Goal: Information Seeking & Learning: Learn about a topic

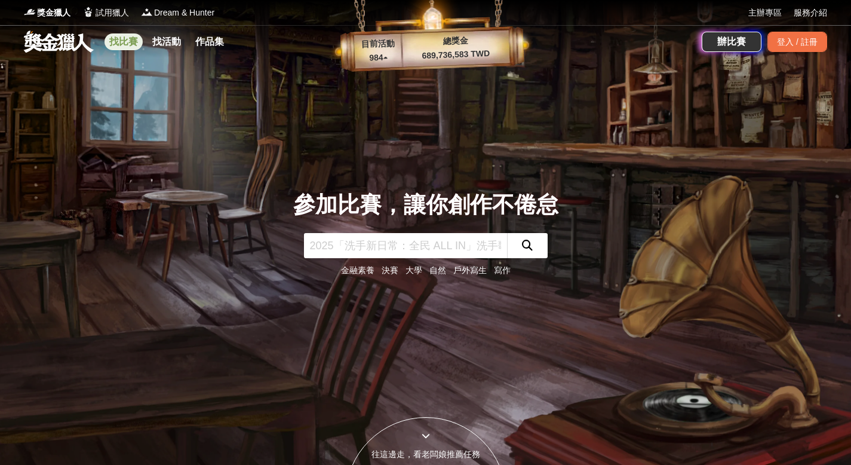
click at [118, 42] on link "找比賽" at bounding box center [124, 41] width 38 height 17
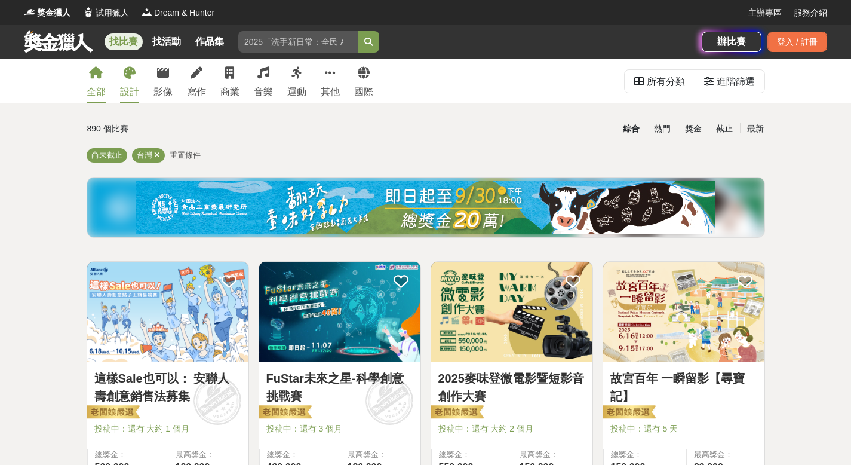
click at [128, 88] on div "設計" at bounding box center [129, 92] width 19 height 14
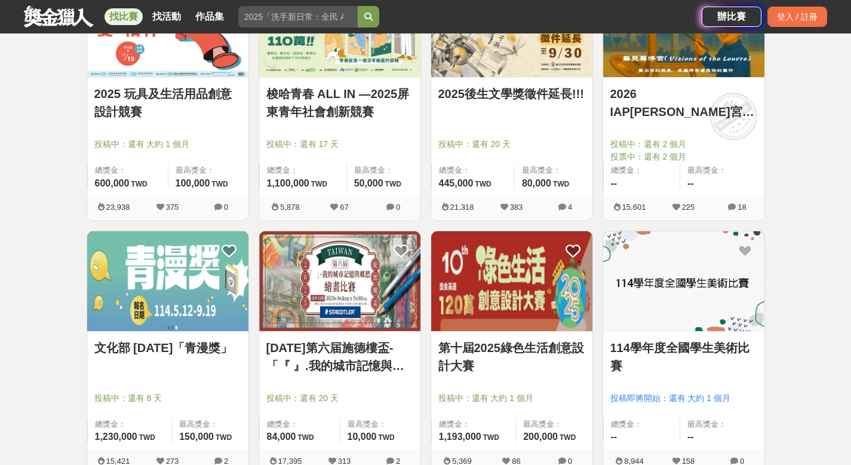
scroll to position [657, 0]
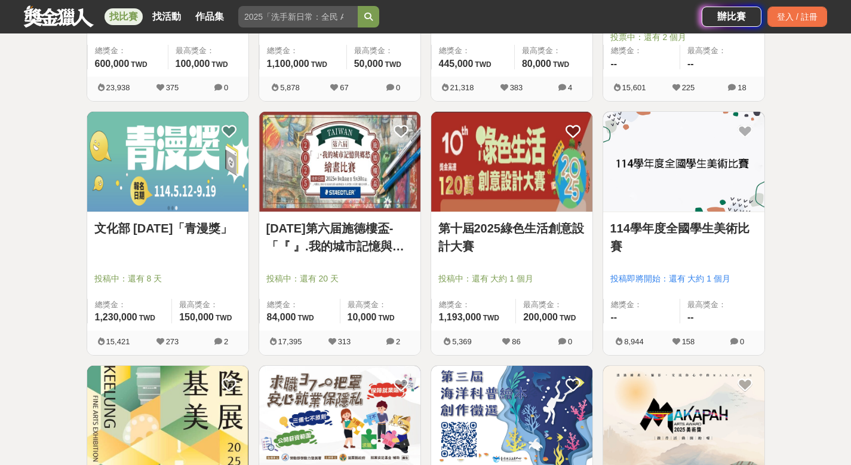
click at [365, 256] on div at bounding box center [343, 261] width 154 height 14
click at [365, 245] on link "[DATE]第六届施德樓盃-「『 』.我的城市記憶與鄉愁」繪畫比賽" at bounding box center [339, 237] width 147 height 36
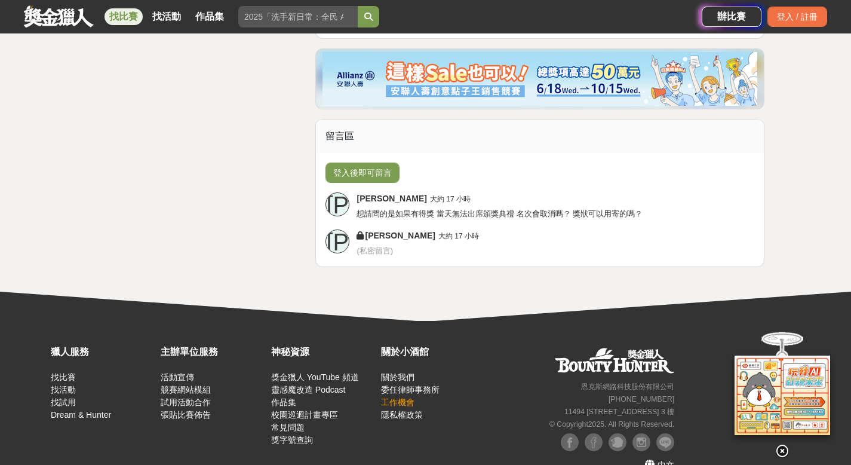
scroll to position [2233, 0]
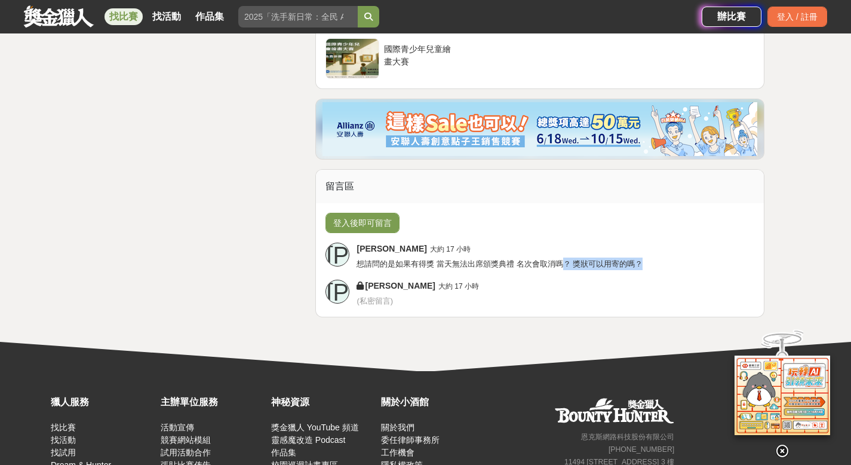
drag, startPoint x: 641, startPoint y: 252, endPoint x: 561, endPoint y: 250, distance: 79.4
click at [561, 259] on span "想請問的是如果有得獎 當天無法出席頒獎典禮 名次會取消嗎？ 獎狀可以用寄的嗎？" at bounding box center [500, 263] width 286 height 9
drag, startPoint x: 361, startPoint y: 251, endPoint x: 420, endPoint y: 252, distance: 59.1
click at [420, 259] on span "想請問的是如果有得獎 當天無法出席頒獎典禮 名次會取消嗎？ 獎狀可以用寄的嗎？" at bounding box center [500, 263] width 286 height 9
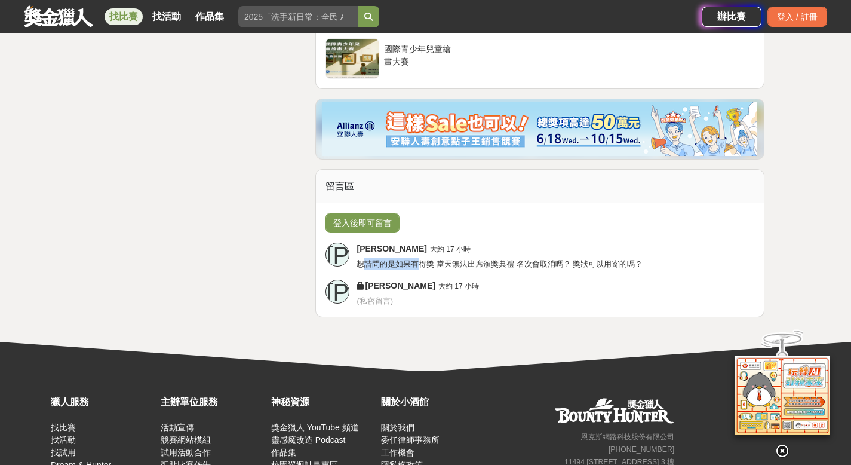
click at [420, 259] on span "想請問的是如果有得獎 當天無法出席頒獎典禮 名次會取消嗎？ 獎狀可以用寄的嗎？" at bounding box center [500, 263] width 286 height 9
drag, startPoint x: 440, startPoint y: 251, endPoint x: 566, endPoint y: 253, distance: 126.0
click at [566, 259] on span "想請問的是如果有得獎 當天無法出席頒獎典禮 名次會取消嗎？ 獎狀可以用寄的嗎？" at bounding box center [500, 263] width 286 height 9
drag, startPoint x: 572, startPoint y: 253, endPoint x: 657, endPoint y: 253, distance: 85.4
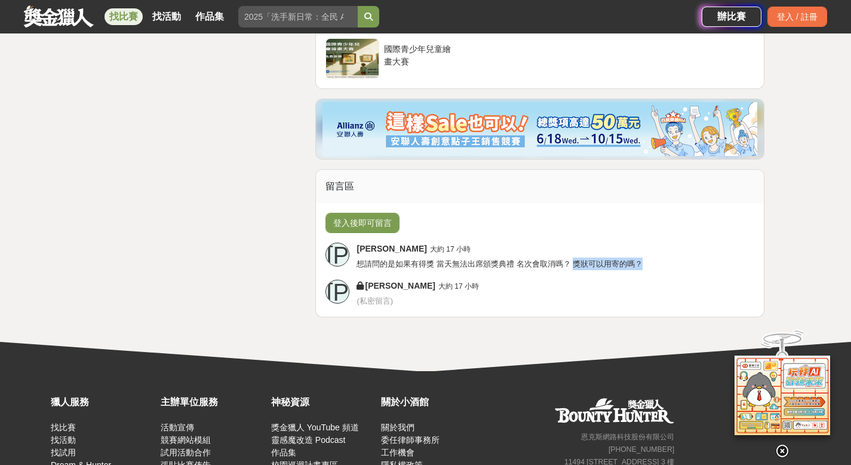
click at [657, 253] on div "[PERSON_NAME] 大約 17 小時 想請問的是如果有得獎 當天無法出席頒獎典禮 名次會取消嗎？ 獎狀可以用寄的嗎？" at bounding box center [556, 255] width 398 height 27
drag, startPoint x: 657, startPoint y: 251, endPoint x: 496, endPoint y: 248, distance: 161.3
click at [496, 248] on div "[PERSON_NAME] 大約 17 小時 想請問的是如果有得獎 當天無法出席頒獎典禮 名次會取消嗎？ 獎狀可以用寄的嗎？" at bounding box center [556, 255] width 398 height 27
click at [496, 259] on span "想請問的是如果有得獎 當天無法出席頒獎典禮 名次會取消嗎？ 獎狀可以用寄的嗎？" at bounding box center [500, 263] width 286 height 9
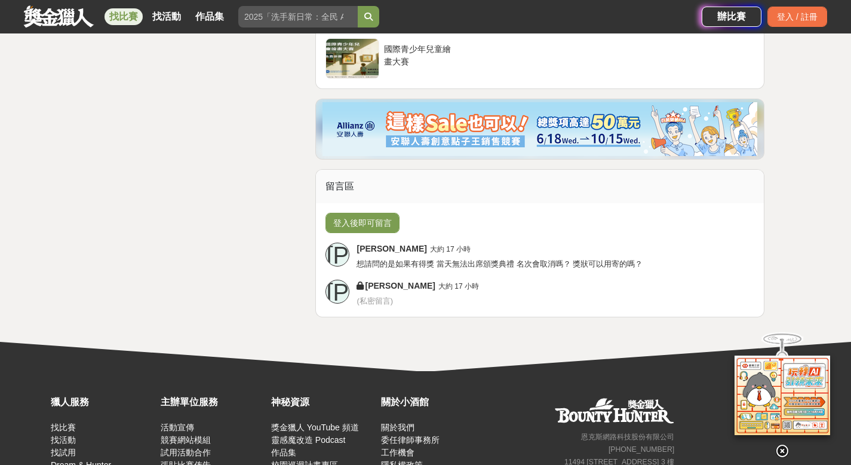
click at [781, 453] on icon at bounding box center [782, 450] width 13 height 13
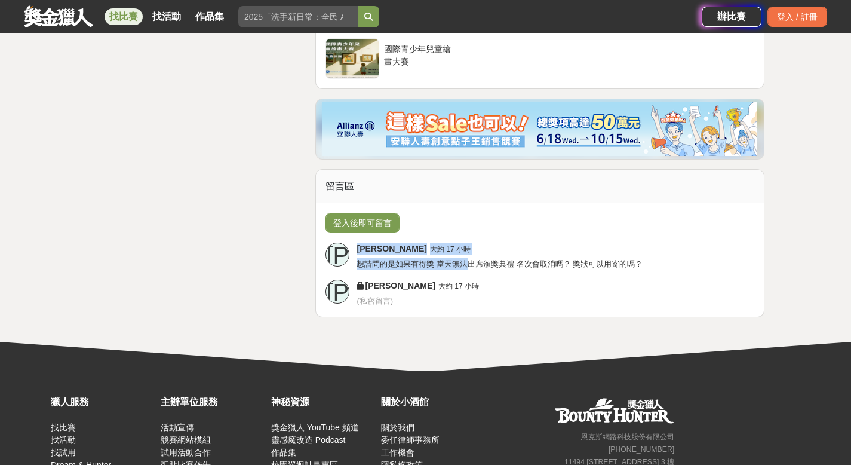
drag, startPoint x: 357, startPoint y: 236, endPoint x: 466, endPoint y: 254, distance: 110.2
click at [466, 254] on div "[PERSON_NAME] 大約 17 小時 想請問的是如果有得獎 當天無法出席頒獎典禮 名次會取消嗎？ 獎狀可以用寄的嗎？" at bounding box center [556, 255] width 398 height 27
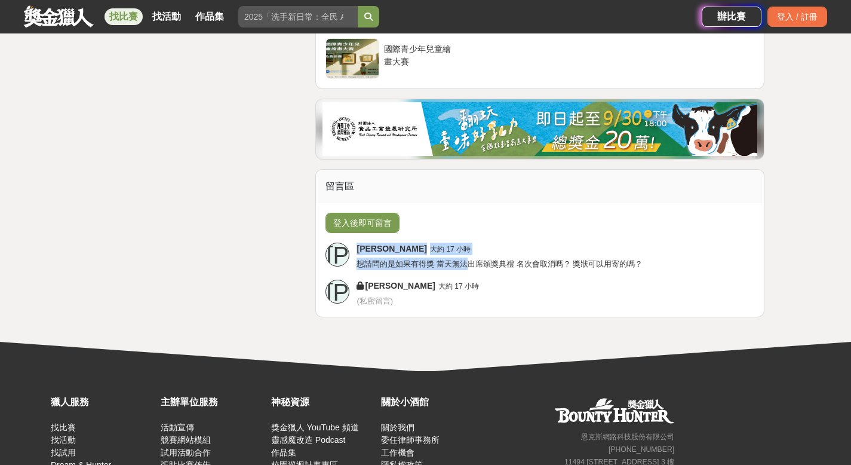
click at [466, 259] on span "想請問的是如果有得獎 當天無法出席頒獎典禮 名次會取消嗎？ 獎狀可以用寄的嗎？" at bounding box center [500, 263] width 286 height 9
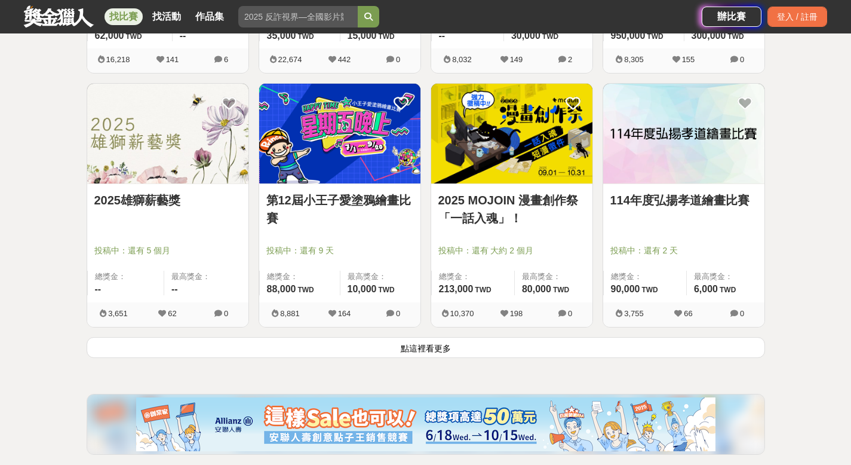
scroll to position [1493, 0]
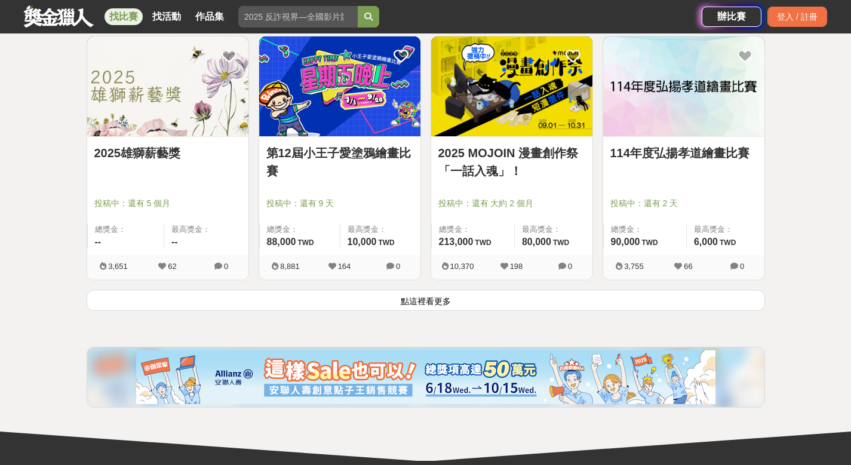
click at [472, 305] on button "點這裡看更多" at bounding box center [426, 300] width 678 height 21
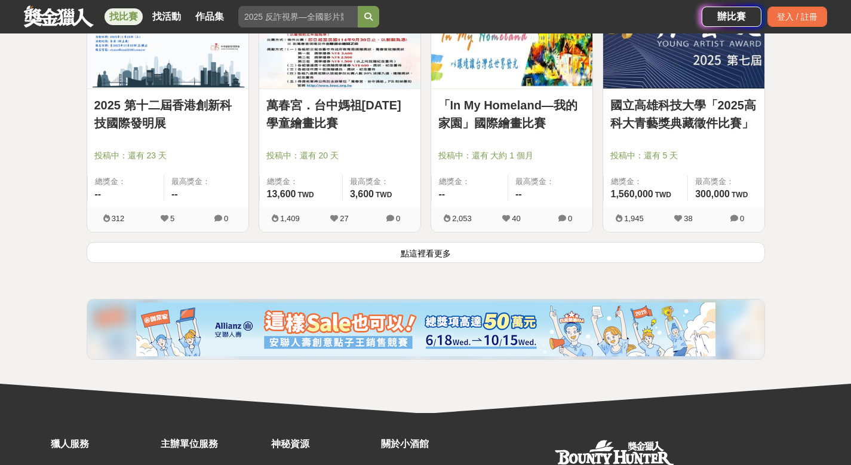
scroll to position [3105, 0]
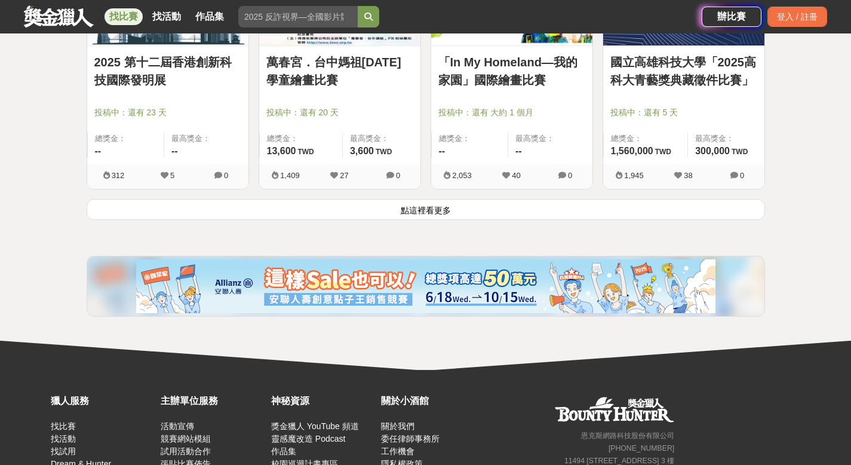
click at [447, 208] on button "點這裡看更多" at bounding box center [426, 209] width 678 height 21
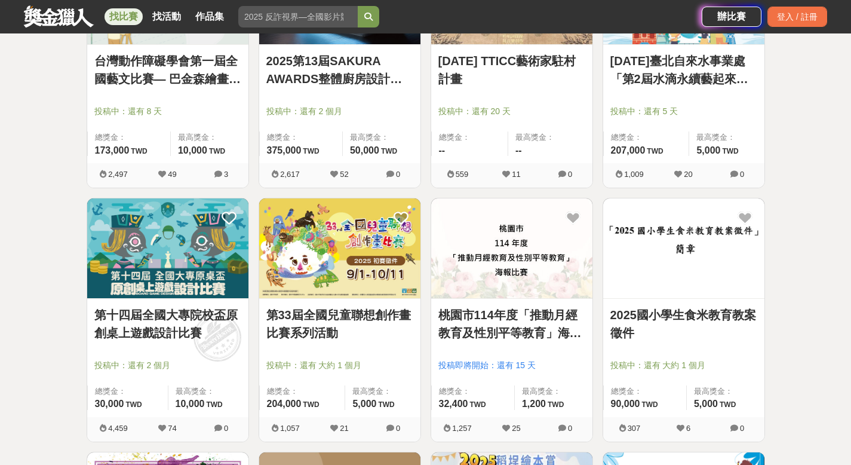
scroll to position [4419, 0]
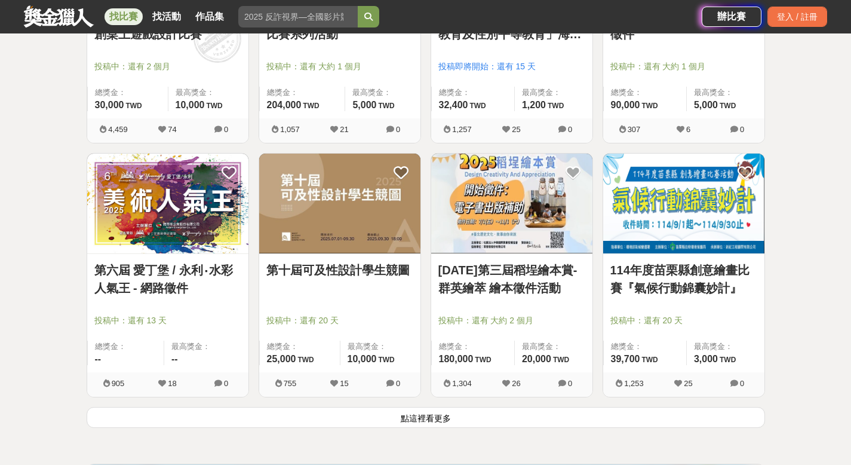
click at [410, 417] on button "點這裡看更多" at bounding box center [426, 417] width 678 height 21
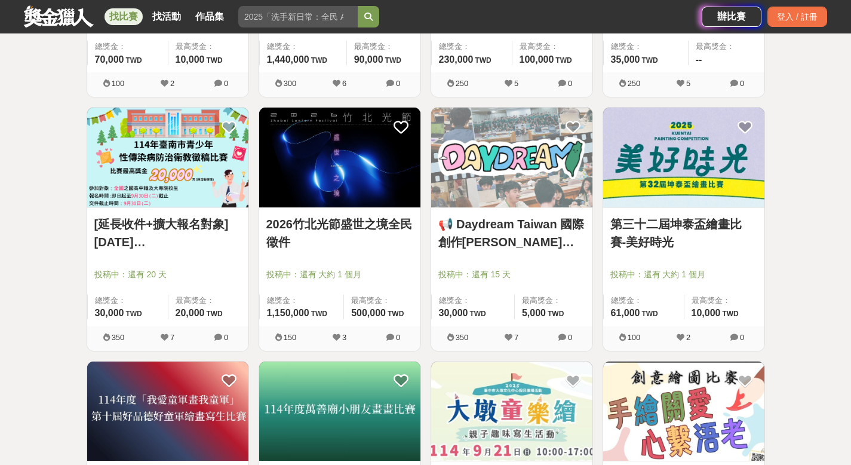
scroll to position [6031, 0]
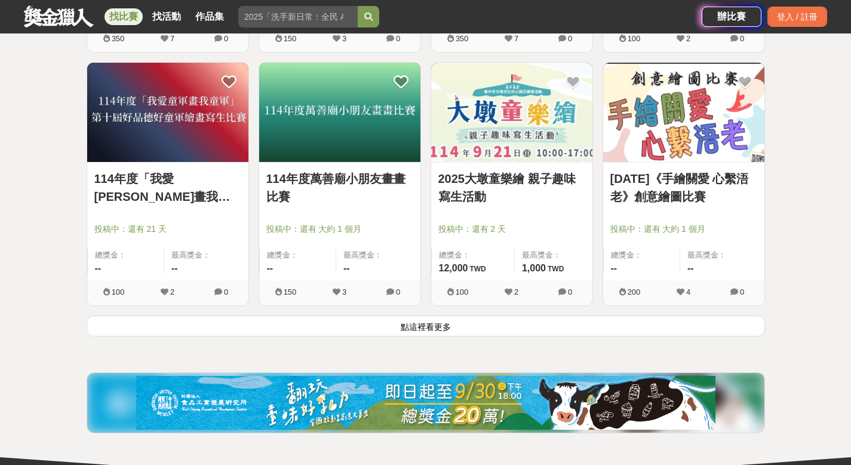
click at [435, 324] on button "點這裡看更多" at bounding box center [426, 325] width 678 height 21
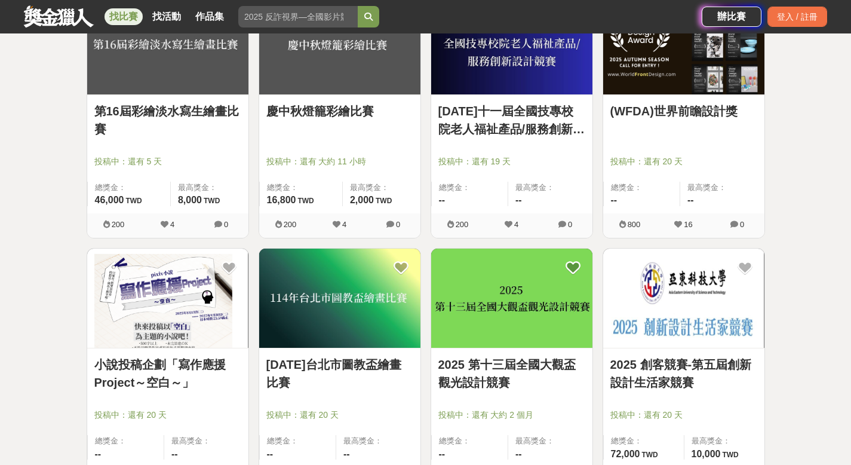
scroll to position [7465, 0]
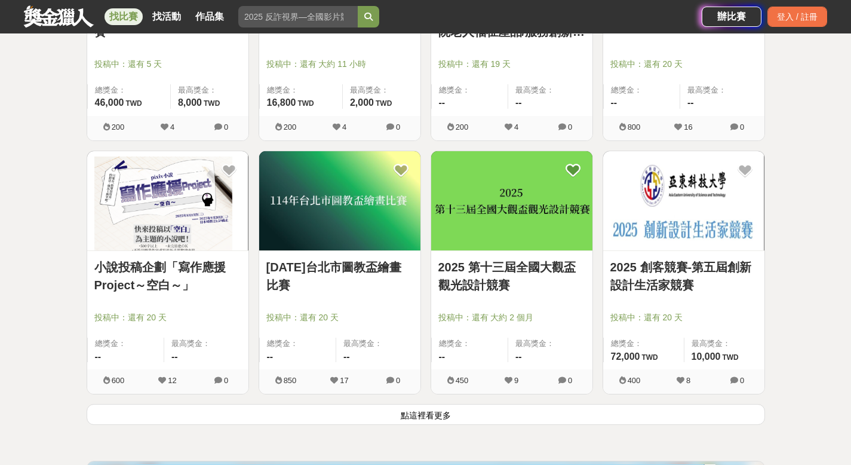
click at [448, 409] on button "點這裡看更多" at bounding box center [426, 414] width 678 height 21
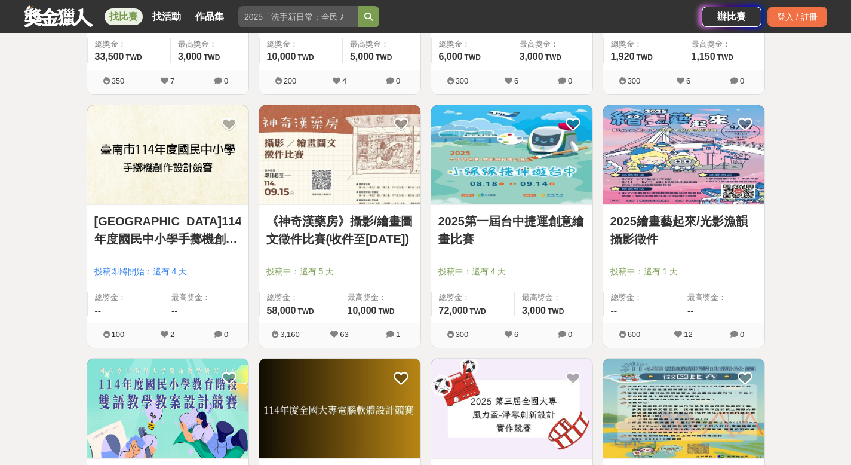
scroll to position [8958, 0]
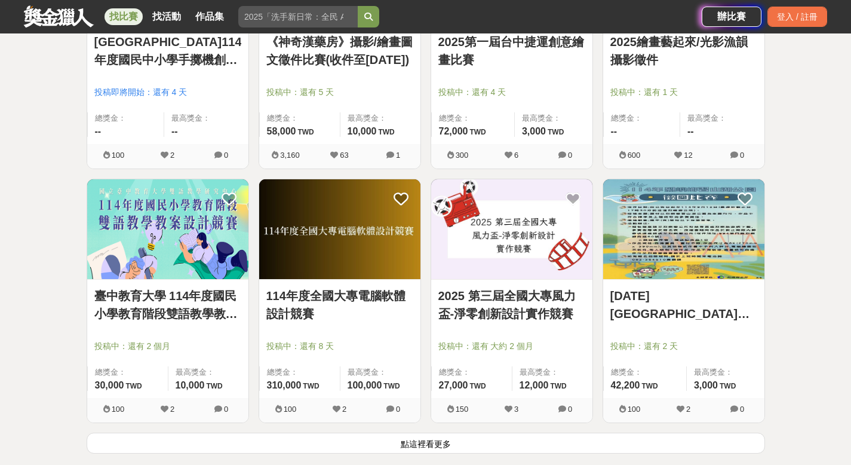
click at [426, 445] on button "點這裡看更多" at bounding box center [426, 442] width 678 height 21
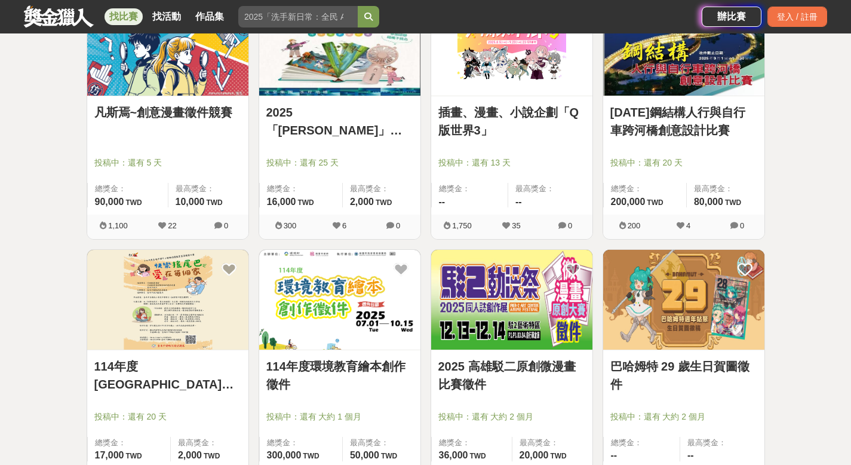
scroll to position [10510, 0]
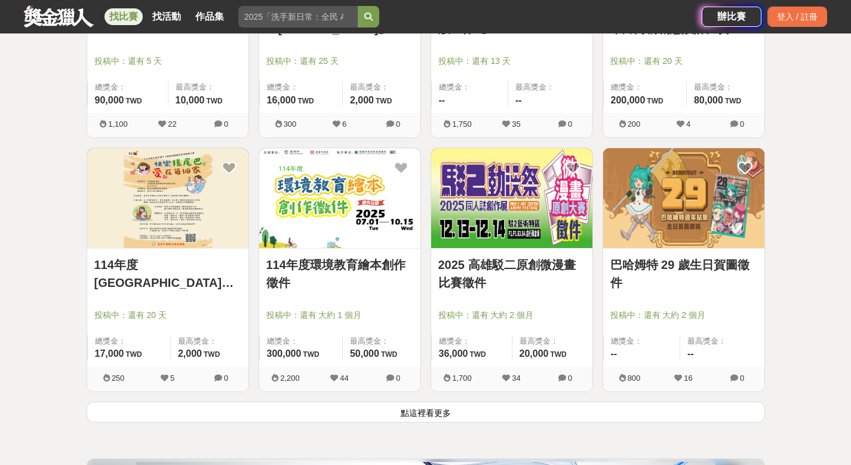
click at [466, 418] on button "點這裡看更多" at bounding box center [426, 411] width 678 height 21
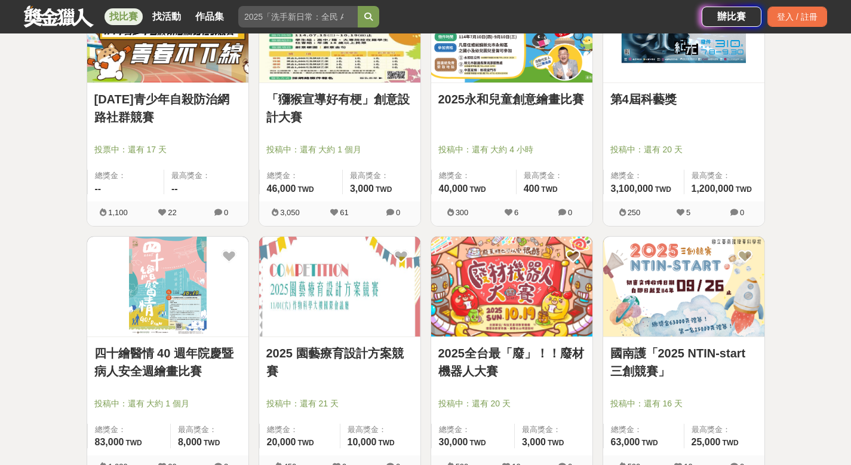
scroll to position [12123, 0]
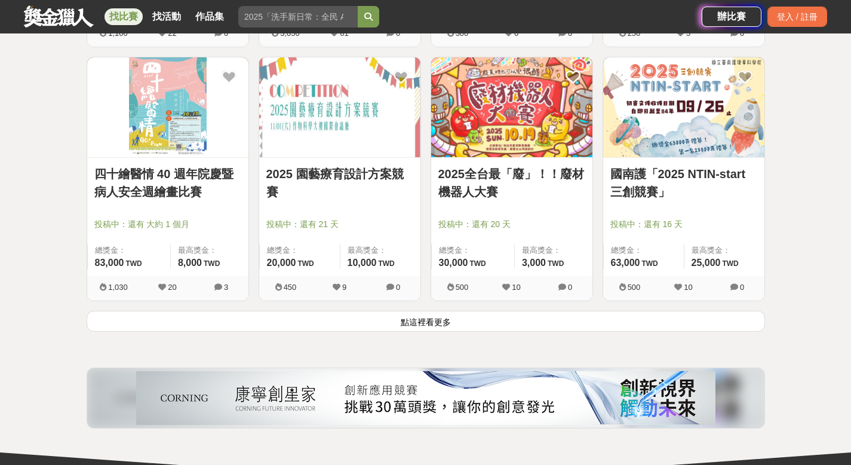
click at [456, 322] on button "點這裡看更多" at bounding box center [426, 321] width 678 height 21
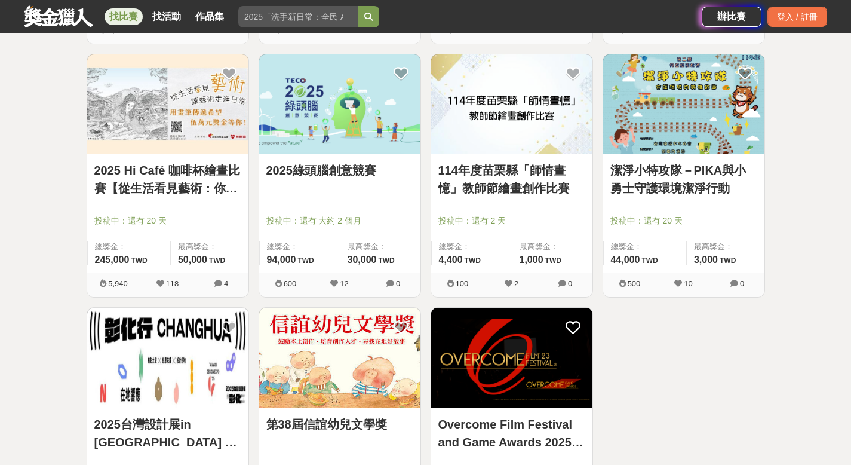
scroll to position [12421, 0]
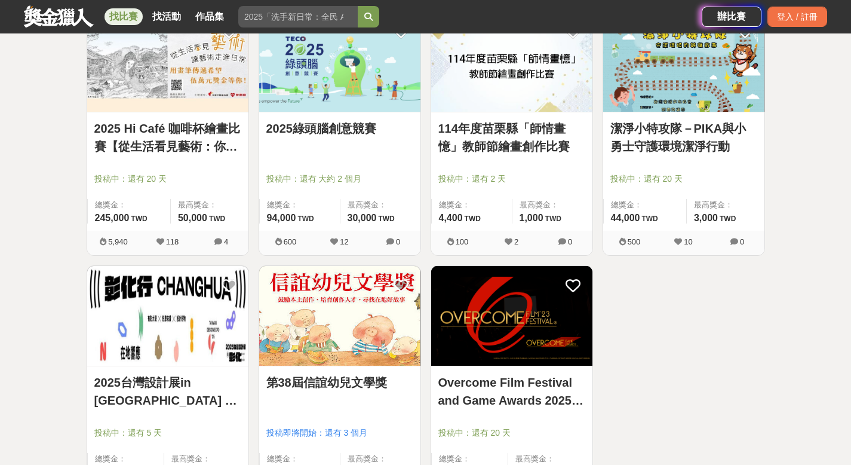
click at [176, 141] on link "2025 Hi Café 咖啡杯繪畫比賽【從生活看見藝術：你的早晨日記】" at bounding box center [167, 137] width 147 height 36
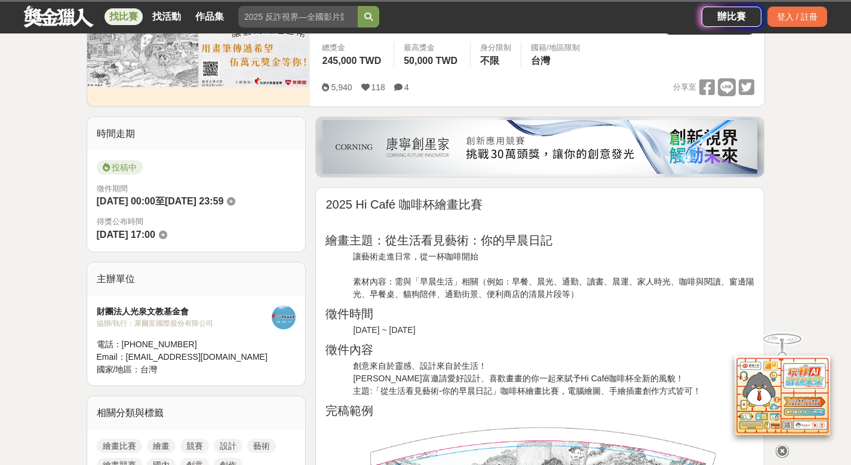
scroll to position [299, 0]
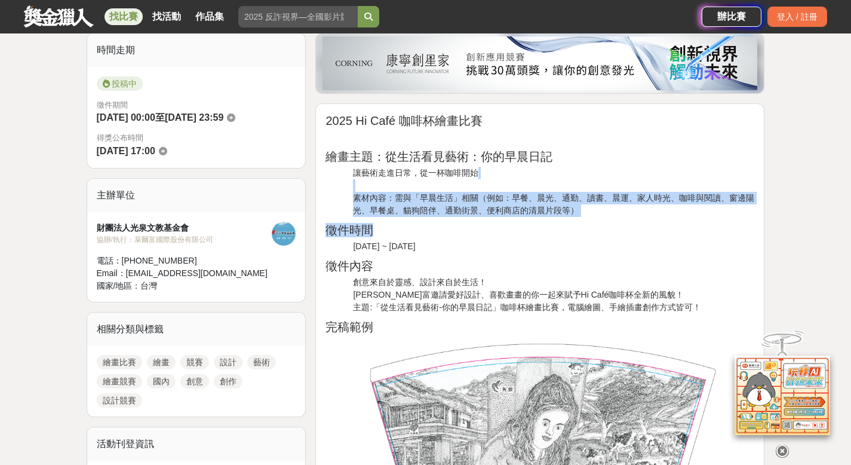
drag, startPoint x: 348, startPoint y: 188, endPoint x: 605, endPoint y: 226, distance: 260.2
click at [606, 226] on h2 "徵件時間" at bounding box center [539, 230] width 429 height 14
drag, startPoint x: 619, startPoint y: 215, endPoint x: 346, endPoint y: 164, distance: 277.6
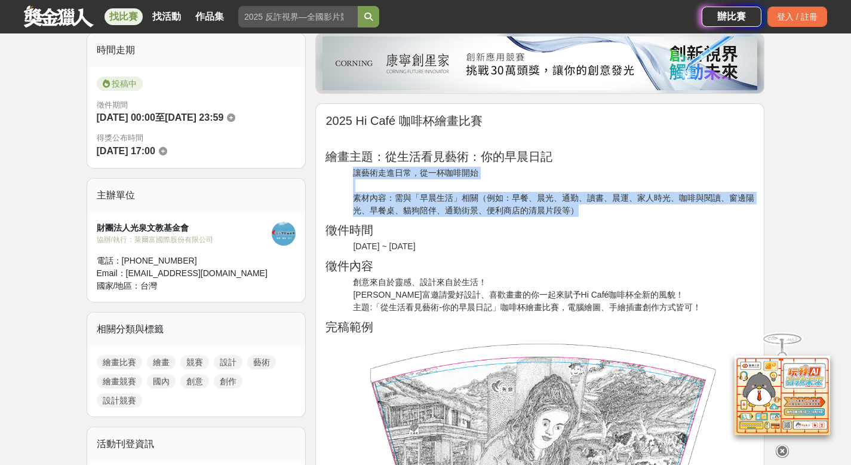
drag, startPoint x: 346, startPoint y: 169, endPoint x: 604, endPoint y: 210, distance: 261.2
click at [604, 210] on p "讓藝術走進日常，從一杯咖啡開始 素材內容：需與「早晨生活」相關（例如：早餐、晨光、通勤、讀書、晨運、家人時光、咖啡與閱讀、窗邊陽光、早餐桌、貓狗陪伴、通勤街景…" at bounding box center [553, 192] width 401 height 50
drag, startPoint x: 604, startPoint y: 210, endPoint x: 359, endPoint y: 171, distance: 247.9
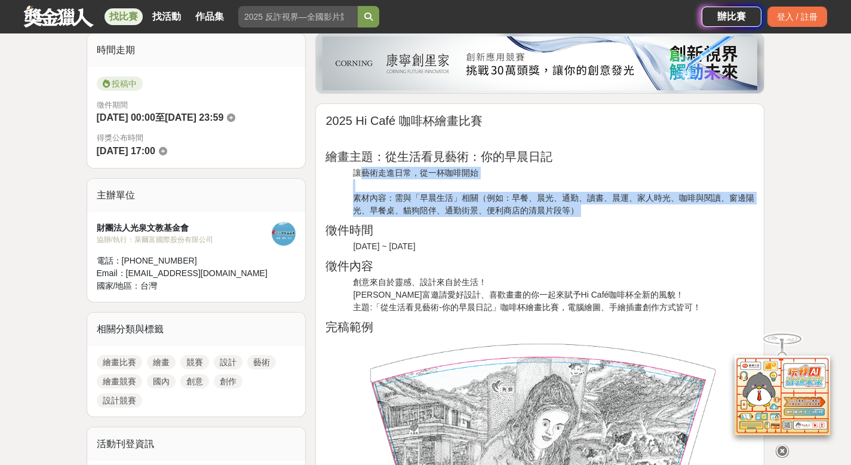
click at [359, 171] on p "讓藝術走進日常，從一杯咖啡開始 素材內容：需與「早晨生活」相關（例如：早餐、晨光、通勤、讀書、晨運、家人時光、咖啡與閱讀、窗邊陽光、早餐桌、貓狗陪伴、通勤街景…" at bounding box center [553, 192] width 401 height 50
click at [360, 176] on p "讓藝術走進日常，從一杯咖啡開始 素材內容：需與「早晨生活」相關（例如：早餐、晨光、通勤、讀書、晨運、家人時光、咖啡與閱讀、窗邊陽光、早餐桌、貓狗陪伴、通勤街景…" at bounding box center [553, 192] width 401 height 50
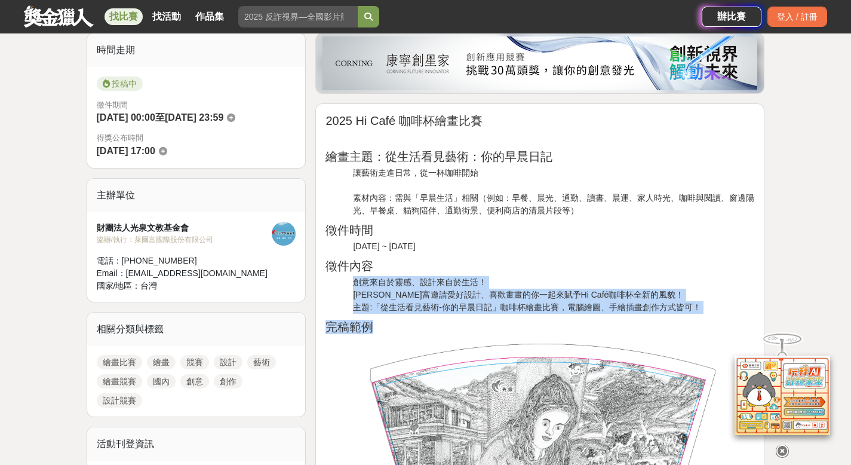
drag, startPoint x: 351, startPoint y: 276, endPoint x: 705, endPoint y: 313, distance: 356.0
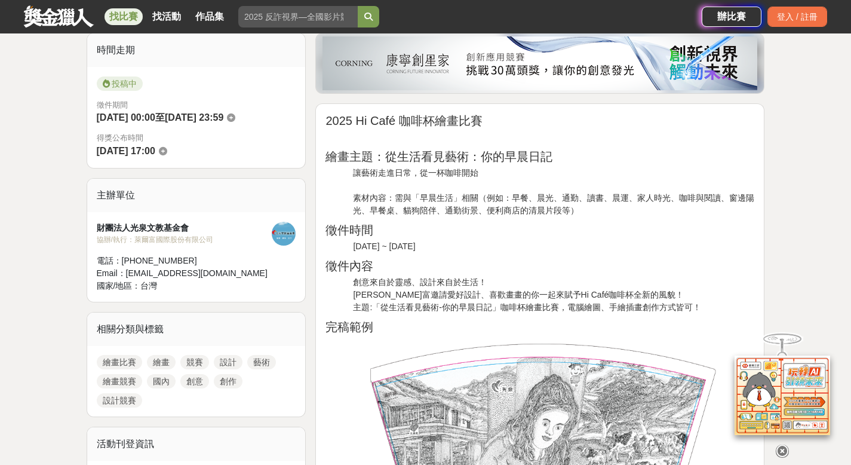
drag, startPoint x: 781, startPoint y: 454, endPoint x: 760, endPoint y: 440, distance: 25.0
click at [781, 454] on icon at bounding box center [782, 450] width 13 height 13
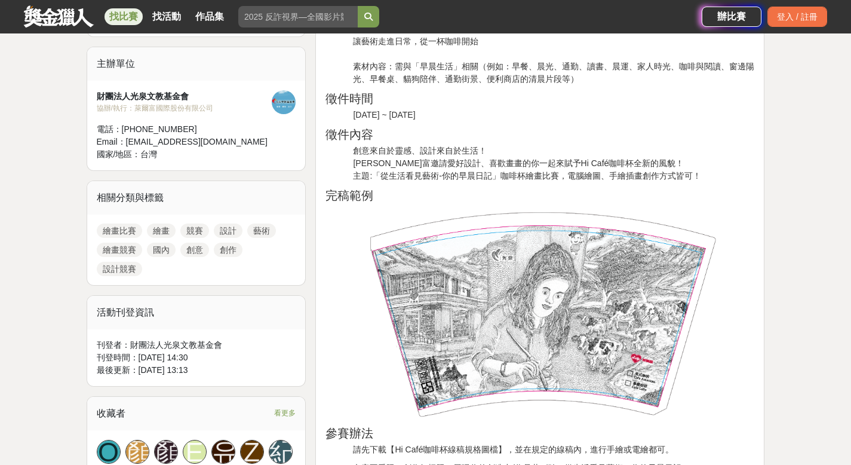
scroll to position [537, 0]
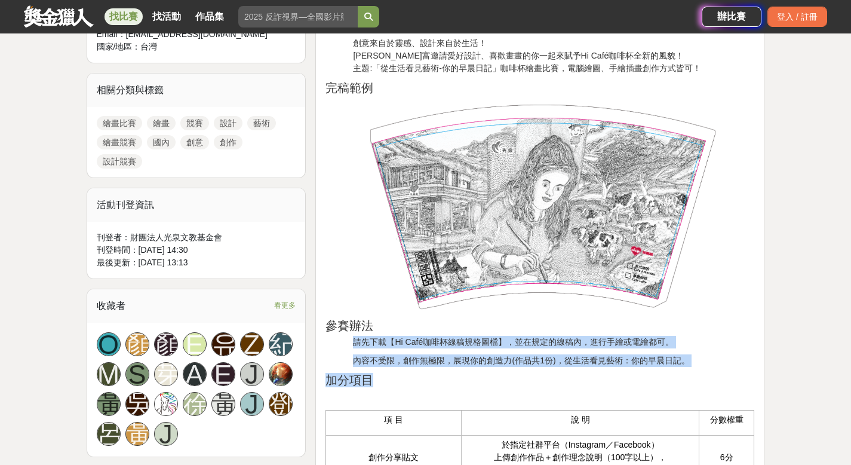
drag, startPoint x: 352, startPoint y: 340, endPoint x: 698, endPoint y: 368, distance: 347.5
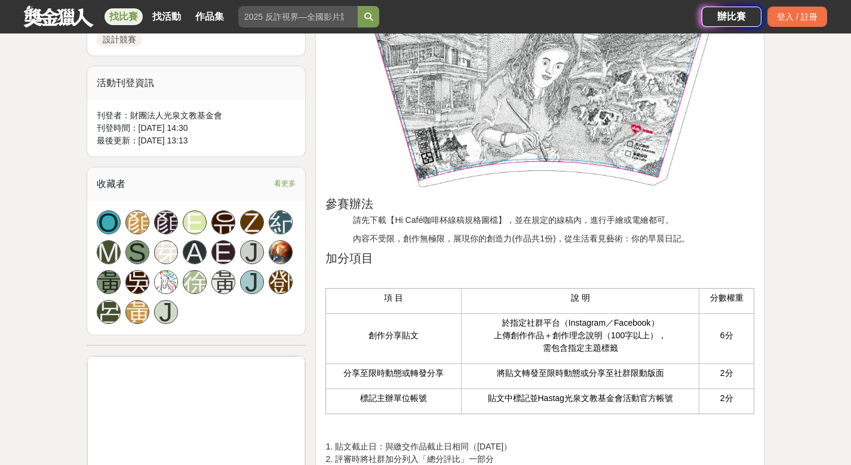
scroll to position [717, 0]
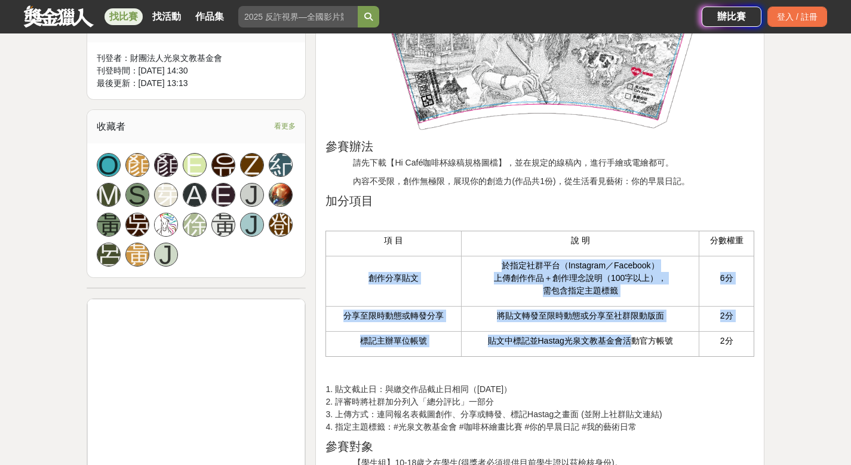
drag, startPoint x: 359, startPoint y: 271, endPoint x: 629, endPoint y: 352, distance: 282.3
click at [629, 352] on tbody "項 目 說 明 分數權重 創作分享貼文 於指定社群平台（Instagram／Facebook） 上傳創作作品＋創作理念說明（100字以上）， 需包含指定主題標…" at bounding box center [540, 293] width 428 height 125
click at [629, 352] on td "貼文中標記並Hastag光泉文教基金會活動官方帳號" at bounding box center [581, 343] width 238 height 25
drag, startPoint x: 745, startPoint y: 343, endPoint x: 373, endPoint y: 274, distance: 378.4
click at [373, 274] on tbody "項 目 說 明 分數權重 創作分享貼文 於指定社群平台（Instagram／Facebook） 上傳創作作品＋創作理念說明（100字以上）， 需包含指定主題標…" at bounding box center [540, 293] width 428 height 125
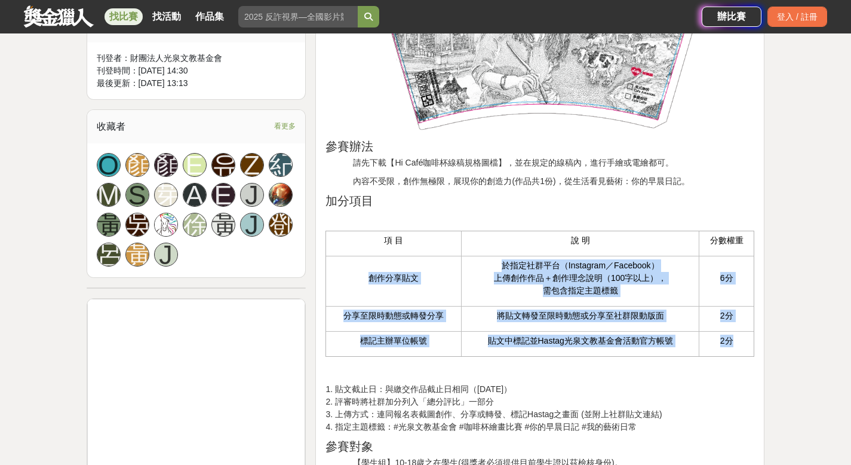
click at [373, 274] on p "創作分享貼文" at bounding box center [393, 278] width 123 height 13
drag, startPoint x: 362, startPoint y: 282, endPoint x: 719, endPoint y: 362, distance: 365.2
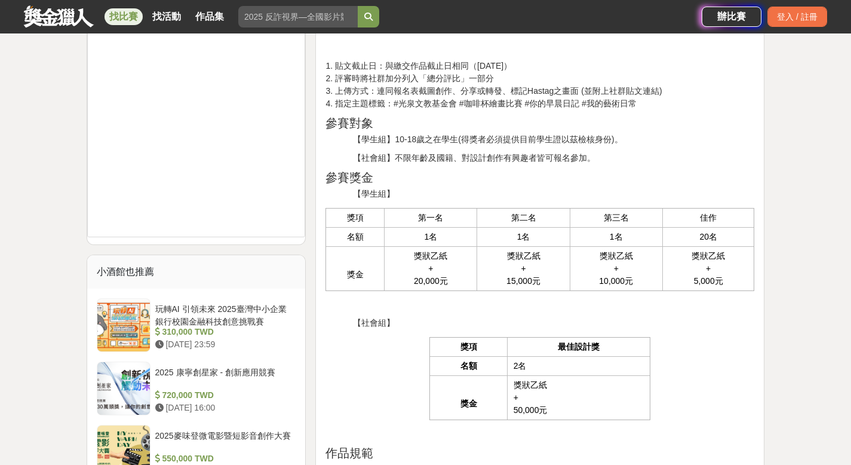
scroll to position [1075, 0]
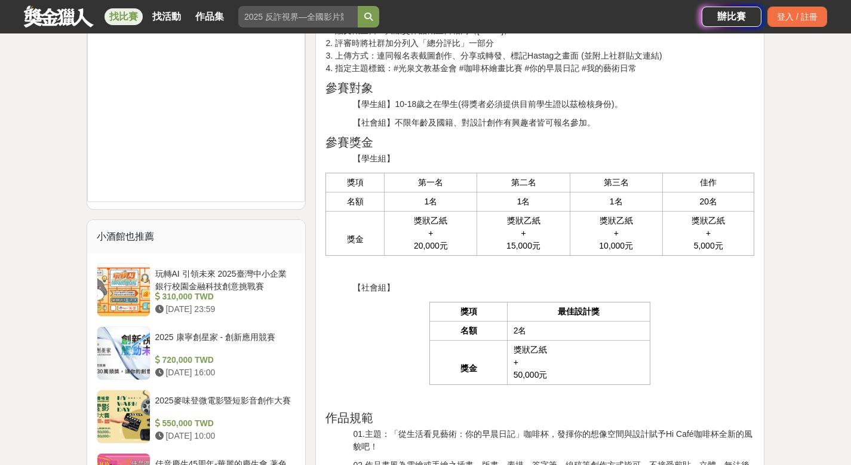
drag, startPoint x: 512, startPoint y: 348, endPoint x: 669, endPoint y: 373, distance: 159.0
drag, startPoint x: 561, startPoint y: 368, endPoint x: 425, endPoint y: 319, distance: 144.1
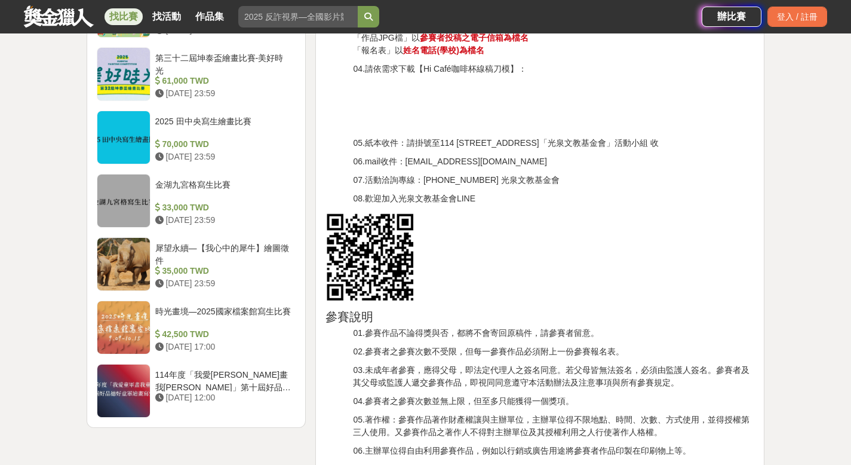
scroll to position [1732, 0]
